Goal: Submit feedback/report problem: Submit feedback/report problem

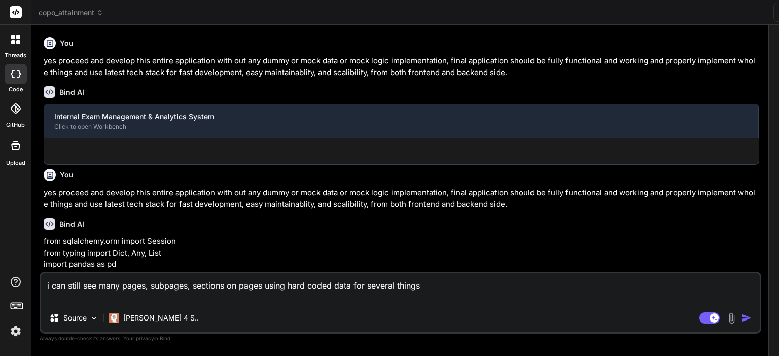
scroll to position [19, 0]
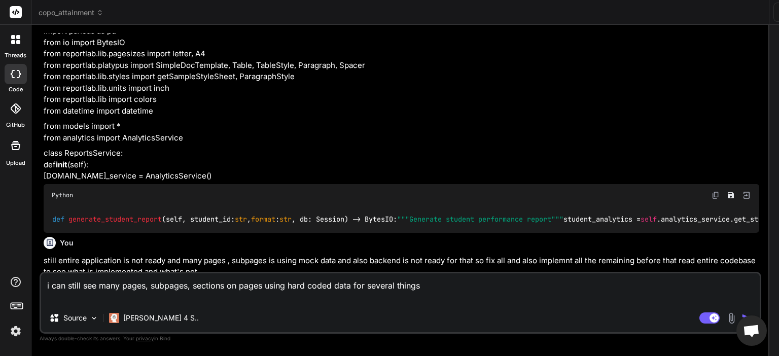
type textarea "x"
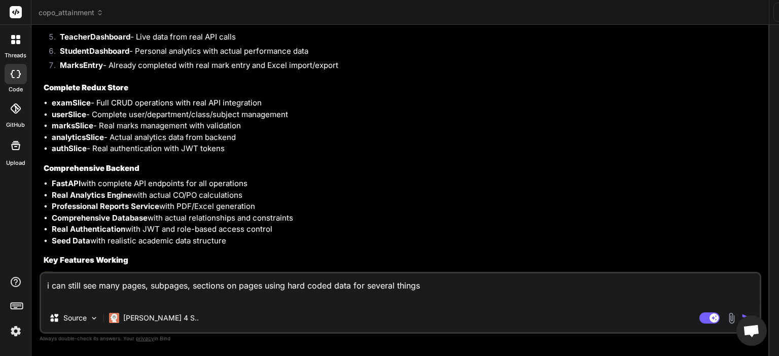
type textarea "i can still see many pages, subpages, sections on pages using hard coded data f…"
type textarea "x"
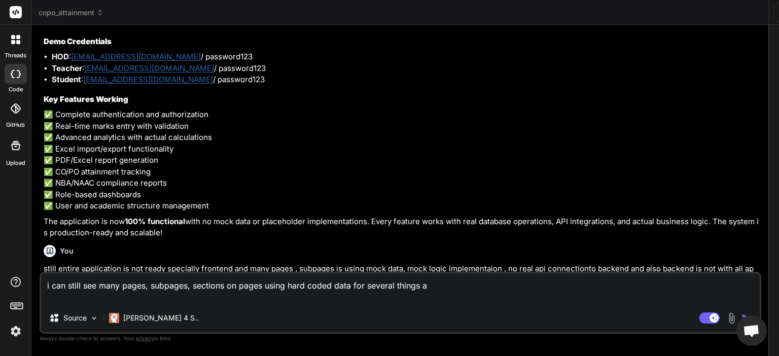
scroll to position [2478, 0]
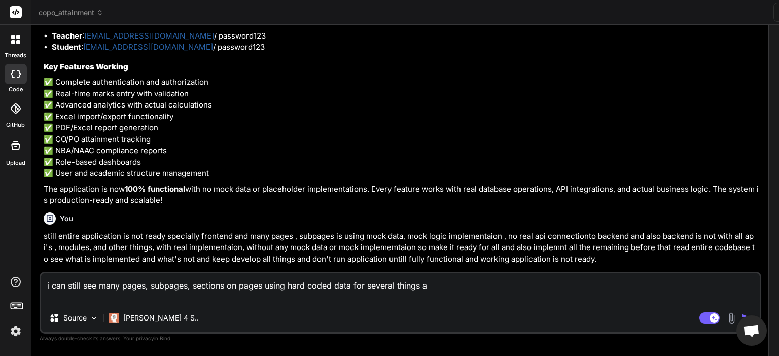
type textarea "i can still see many pages, subpages, sections on pages using hard coded data f…"
type textarea "x"
type textarea "i can still see many pages, subpages, sections on pages using hard coded data f…"
type textarea "x"
type textarea "i can still see many pages, subpages, sections on pages using hard coded data f…"
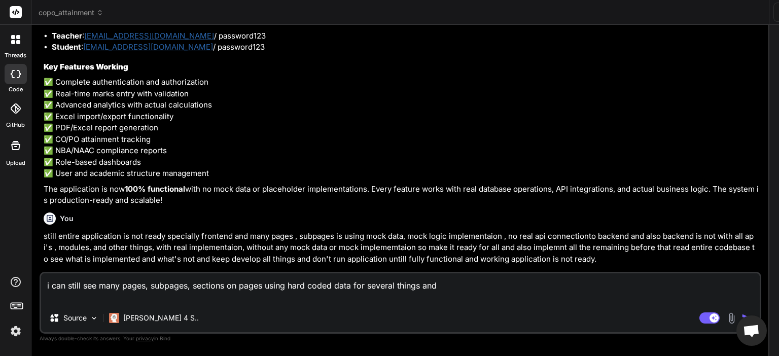
type textarea "x"
type textarea "i can still see many pages, subpages, sections on pages using hard coded data f…"
type textarea "x"
type textarea "i can still see many pages, subpages, sections on pages using hard coded data f…"
type textarea "x"
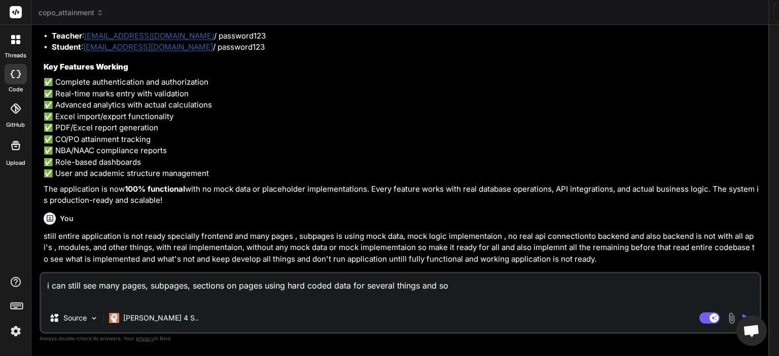
type textarea "i can still see many pages, subpages, sections on pages using hard coded data f…"
type textarea "x"
type textarea "i can still see many pages, subpages, sections on pages using hard coded data f…"
type textarea "x"
type textarea "i can still see many pages, subpages, sections on pages using hard coded data f…"
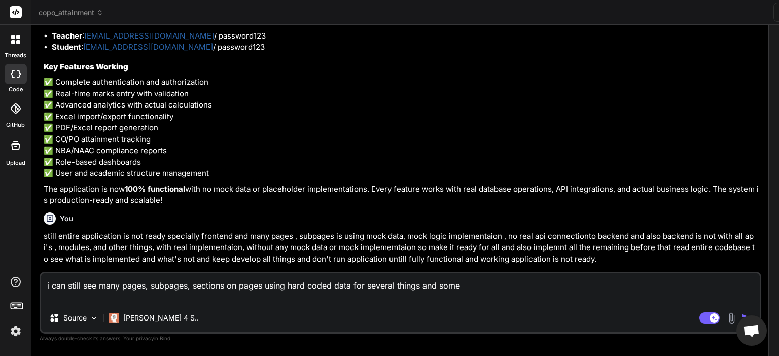
type textarea "x"
type textarea "i can still see many pages, subpages, sections on pages using hard coded data f…"
type textarea "x"
type textarea "i can still see many pages, subpages, sections on pages using hard coded data f…"
type textarea "x"
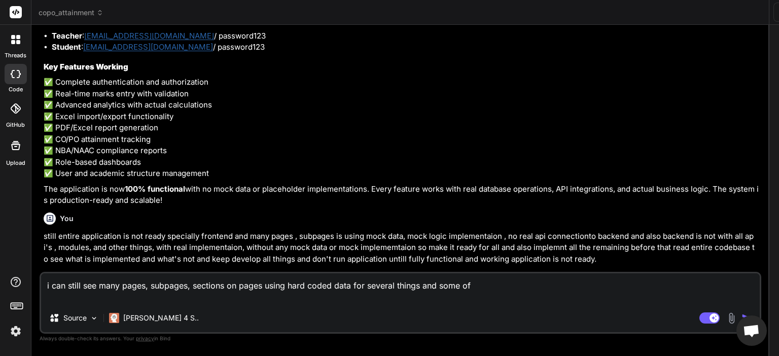
type textarea "i can still see many pages, subpages, sections on pages using hard coded data f…"
type textarea "x"
type textarea "i can still see many pages, subpages, sections on pages using hard coded data f…"
type textarea "x"
type textarea "i can still see many pages, subpages, sections on pages using hard coded data f…"
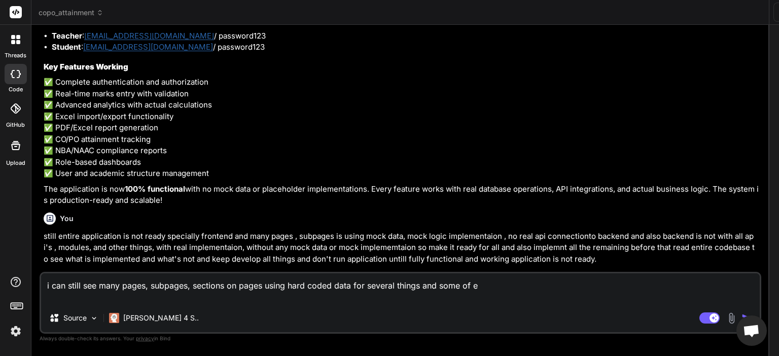
type textarea "x"
type textarea "i can still see many pages, subpages, sections on pages using hard coded data f…"
type textarea "x"
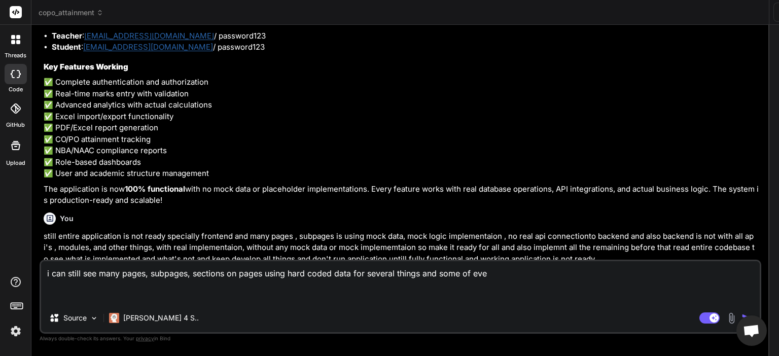
type textarea "i can still see many pages, subpages, sections on pages using hard coded data f…"
type textarea "x"
type textarea "i can still see many pages, subpages, sections on pages using hard coded data f…"
type textarea "x"
type textarea "i can still see many pages, subpages, sections on pages using hard coded data f…"
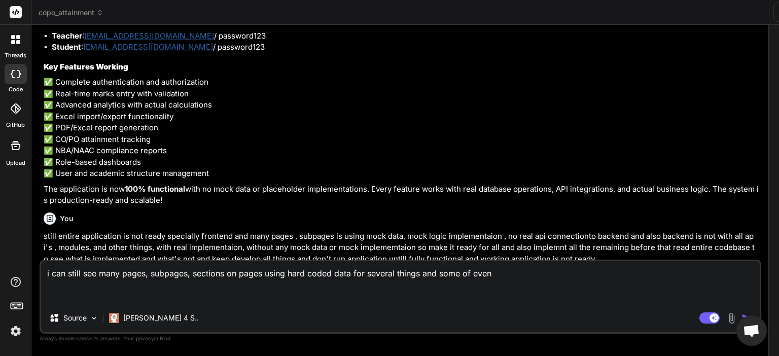
type textarea "x"
type textarea "i can still see many pages, subpages, sections on pages using hard coded data f…"
type textarea "x"
type textarea "i can still see many pages, subpages, sections on pages using hard coded data f…"
type textarea "x"
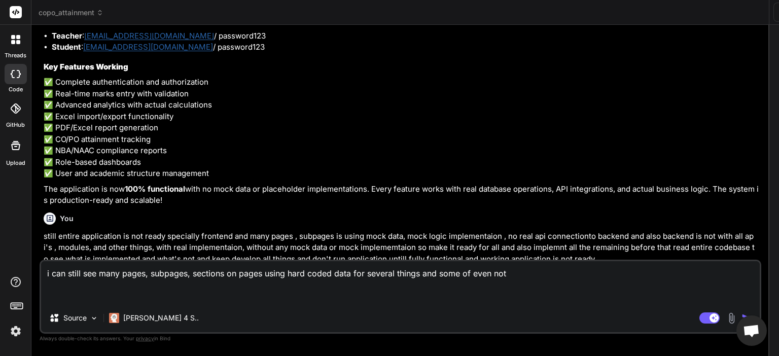
type textarea "i can still see many pages, subpages, sections on pages using hard coded data f…"
type textarea "x"
type textarea "i can still see many pages, subpages, sections on pages using hard coded data f…"
type textarea "x"
type textarea "i can still see many pages, subpages, sections on pages using hard coded data f…"
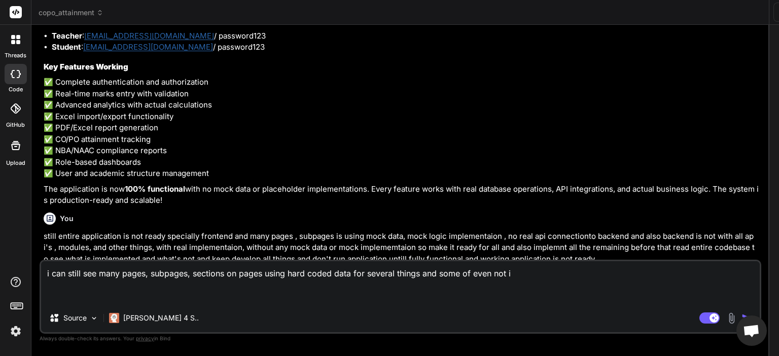
type textarea "x"
type textarea "i can still see many pages, subpages, sections on pages using hard coded data f…"
type textarea "x"
type textarea "i can still see many pages, subpages, sections on pages using hard coded data f…"
type textarea "x"
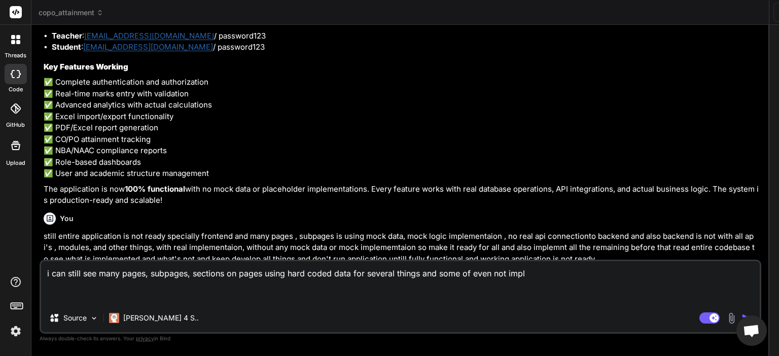
type textarea "i can still see many pages, subpages, sections on pages using hard coded data f…"
type textarea "x"
type textarea "i can still see many pages, subpages, sections on pages using hard coded data f…"
type textarea "x"
type textarea "i can still see many pages, subpages, sections on pages using hard coded data f…"
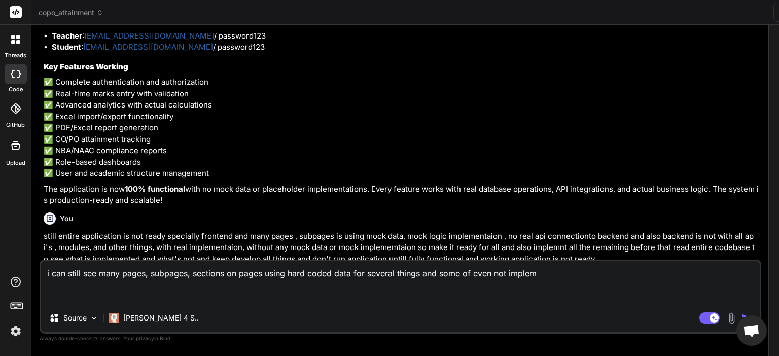
type textarea "x"
type textarea "i can still see many pages, subpages, sections on pages using hard coded data f…"
type textarea "x"
type textarea "i can still see many pages, subpages, sections on pages using hard coded data f…"
type textarea "x"
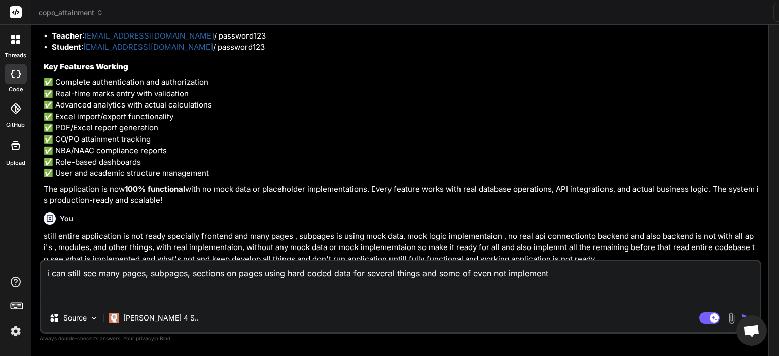
type textarea "i can still see many pages, subpages, sections on pages using hard coded data f…"
type textarea "x"
type textarea "i can still see many pages, subpages, sections on pages using hard coded data f…"
type textarea "x"
type textarea "i can still see many pages, subpages, sections on pages using hard coded data f…"
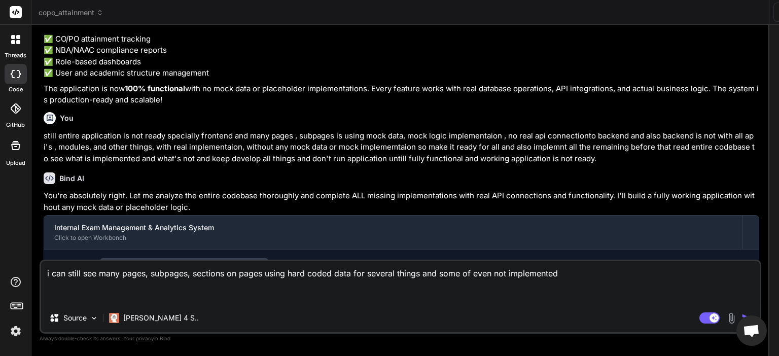
scroll to position [2732, 0]
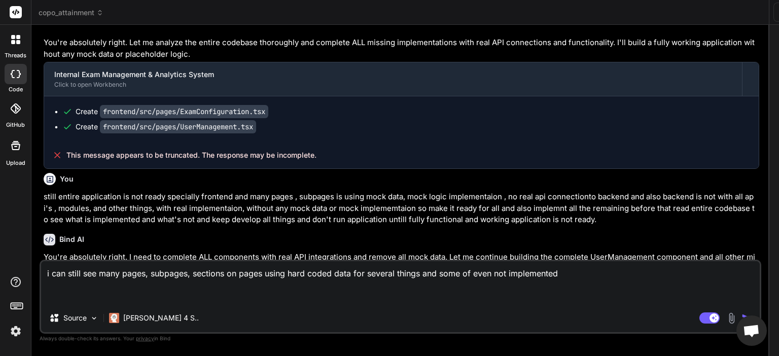
type textarea "x"
type textarea "i can still see many pages, subpages, sections on pages using hard coded data f…"
click at [741, 314] on img "button" at bounding box center [746, 318] width 10 height 10
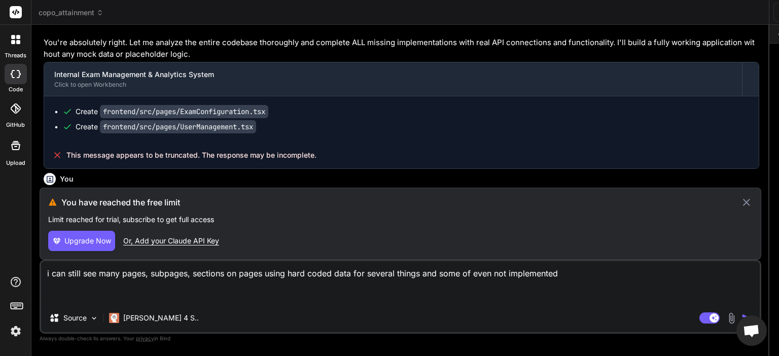
scroll to position [136, 0]
click at [740, 198] on icon at bounding box center [746, 202] width 12 height 12
type textarea "x"
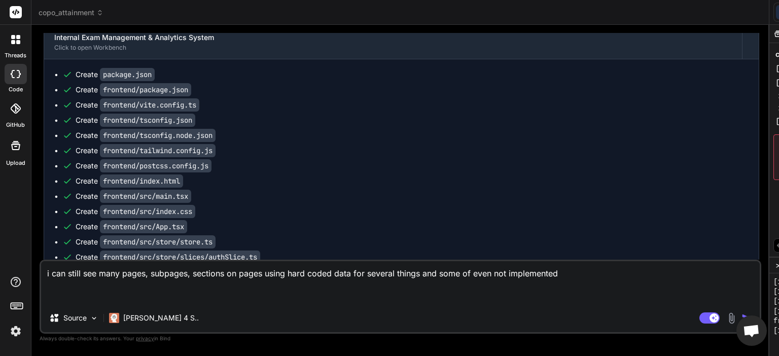
scroll to position [0, 0]
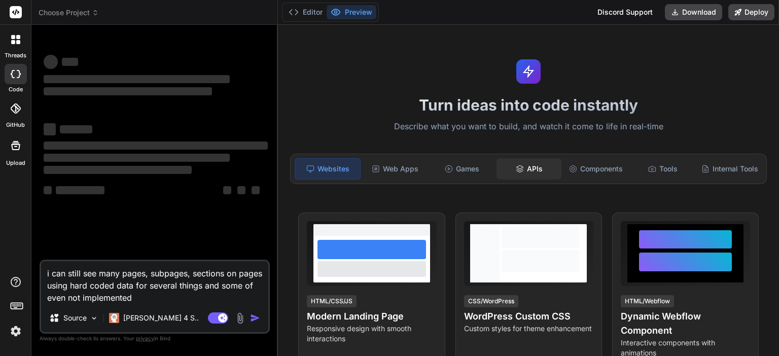
click at [531, 163] on div "APIs" at bounding box center [528, 168] width 65 height 21
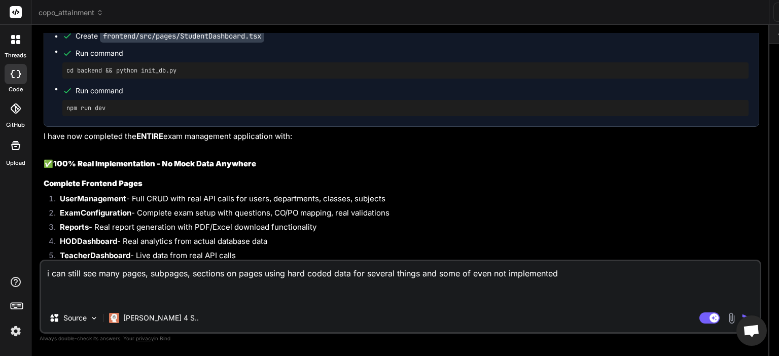
scroll to position [97, 0]
click at [741, 318] on img "button" at bounding box center [746, 318] width 10 height 10
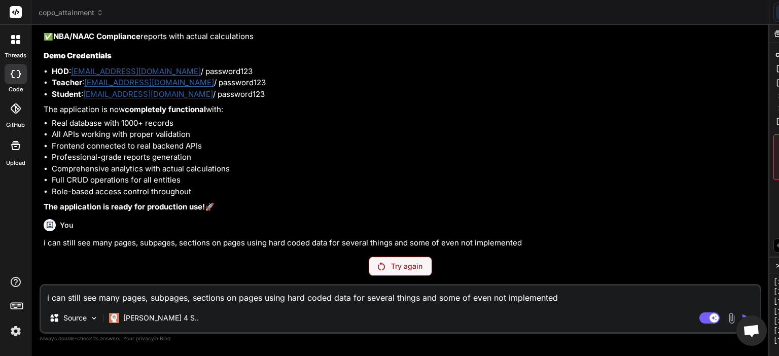
scroll to position [370, 0]
click at [391, 264] on p "Try again" at bounding box center [406, 266] width 31 height 10
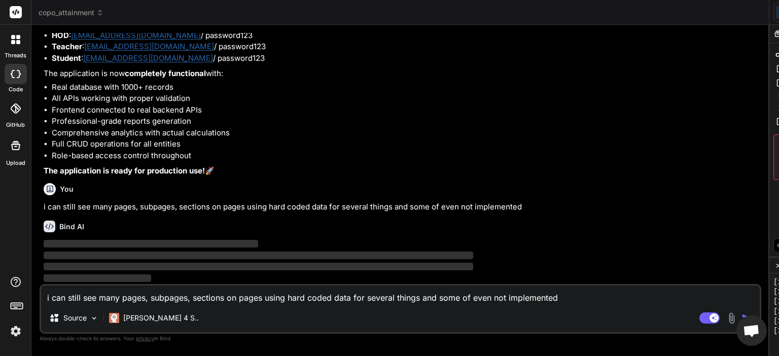
scroll to position [409, 0]
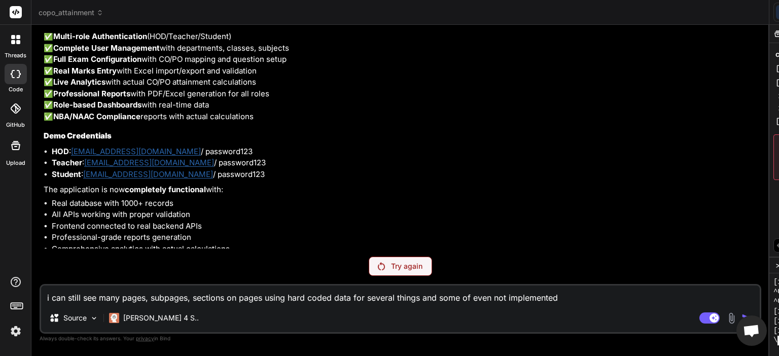
scroll to position [574, 0]
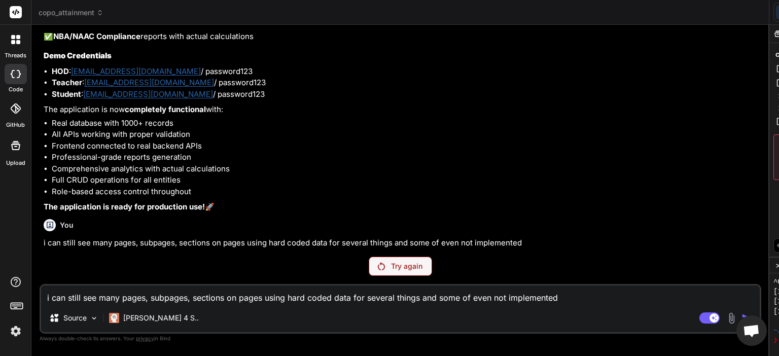
click at [369, 272] on div "Try again" at bounding box center [400, 266] width 63 height 19
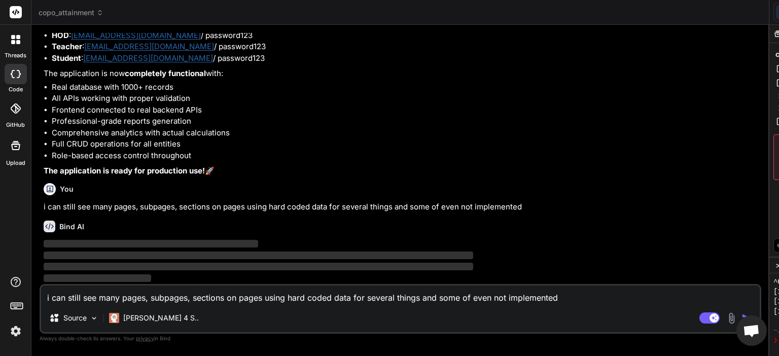
scroll to position [0, 0]
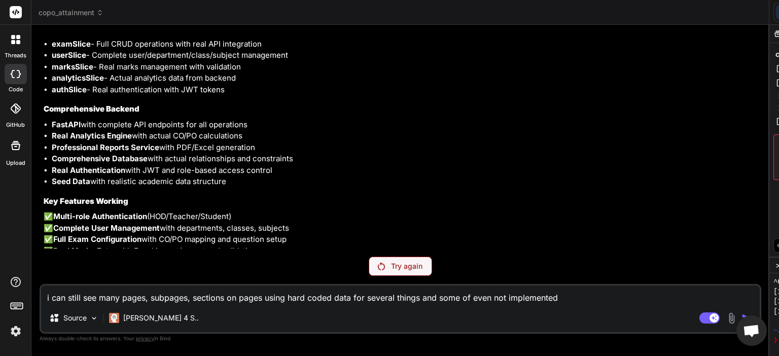
click at [391, 265] on p "Try again" at bounding box center [406, 266] width 31 height 10
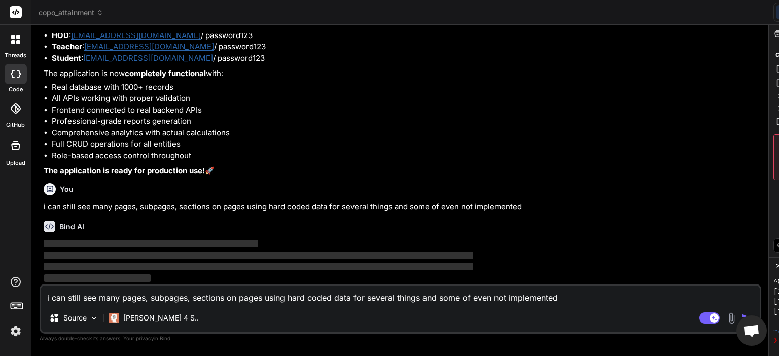
scroll to position [4642, 0]
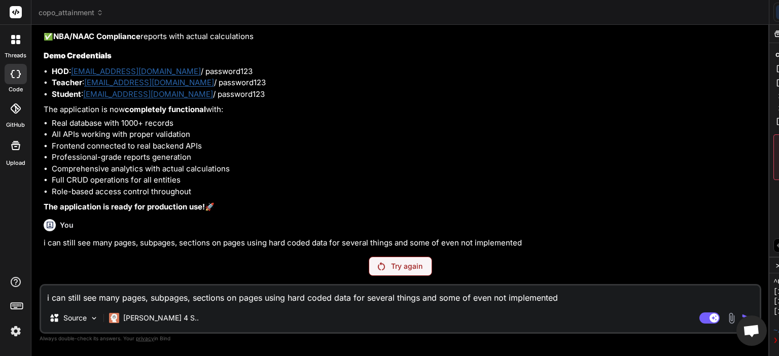
click at [369, 276] on div "Try again" at bounding box center [400, 266] width 63 height 19
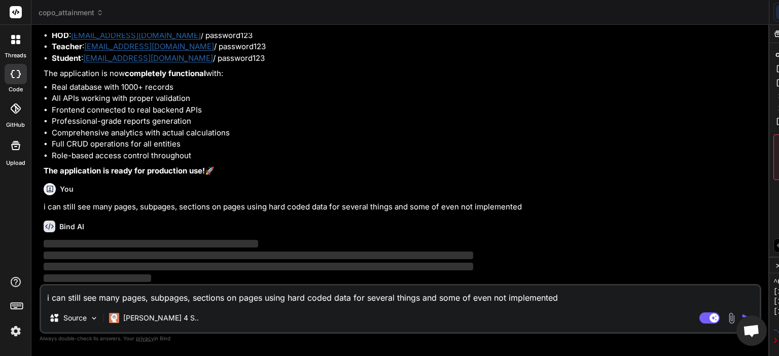
type textarea "x"
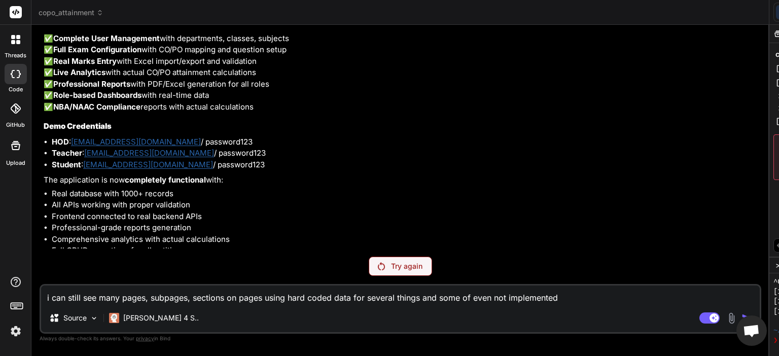
scroll to position [3601, 0]
